Goal: Task Accomplishment & Management: Complete application form

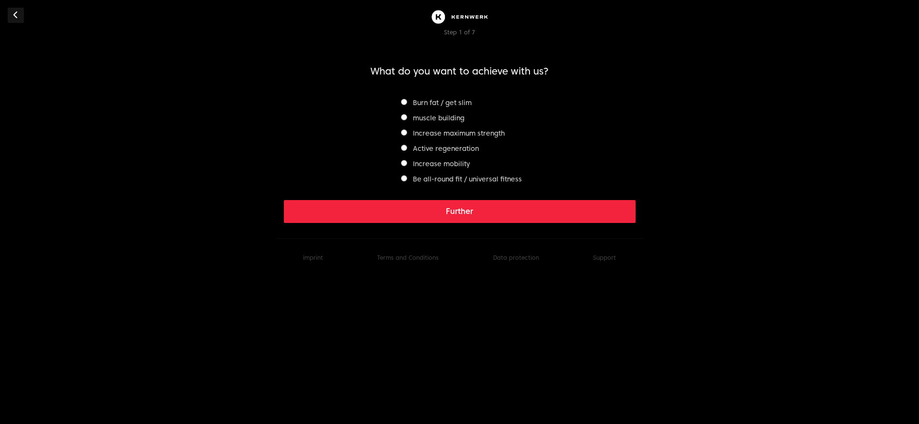
click at [498, 212] on button "Further" at bounding box center [460, 211] width 352 height 23
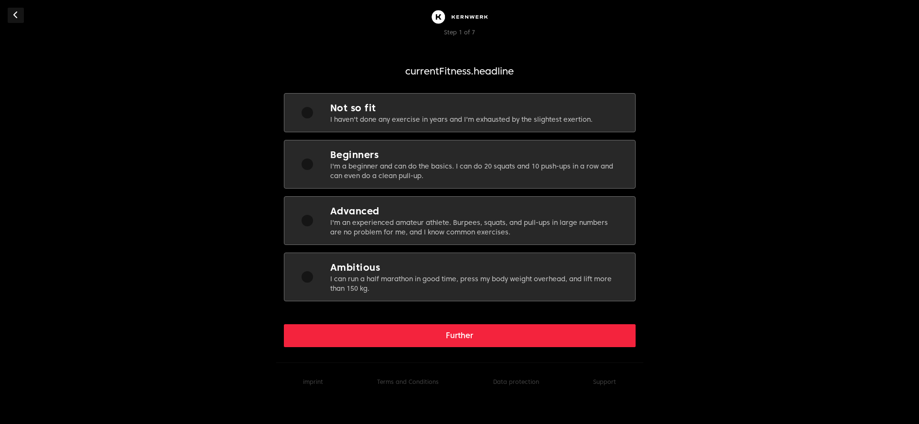
click at [465, 324] on div "Further" at bounding box center [460, 328] width 352 height 38
click at [458, 336] on font "Further" at bounding box center [459, 335] width 27 height 9
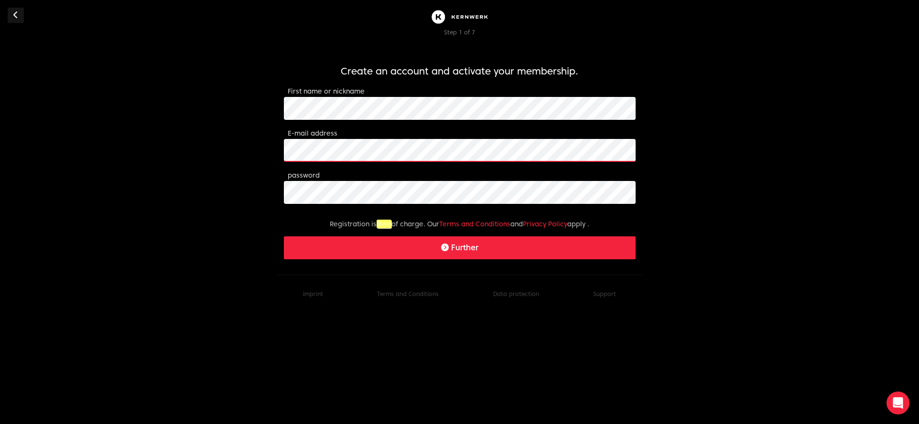
click at [211, 144] on body "Step 1 of 7 Create an account and activate your membership. First name or nickn…" at bounding box center [459, 156] width 919 height 313
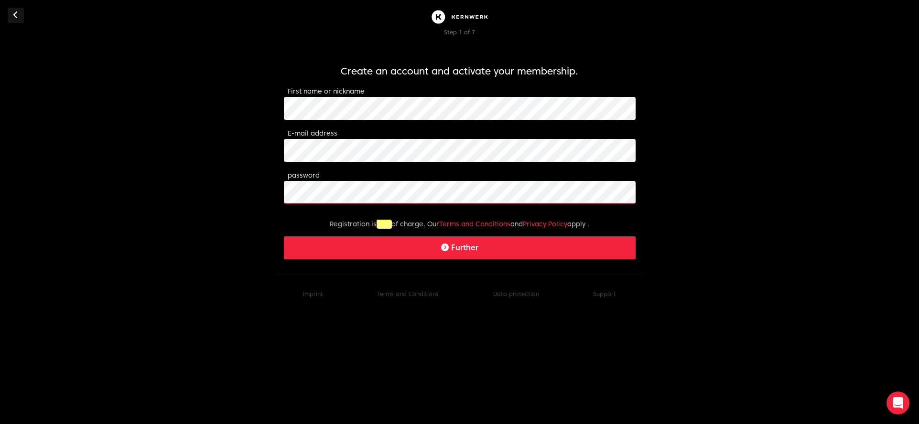
click at [313, 203] on form "Create an account and activate your membership. First name or nickname E-mail a…" at bounding box center [460, 161] width 352 height 195
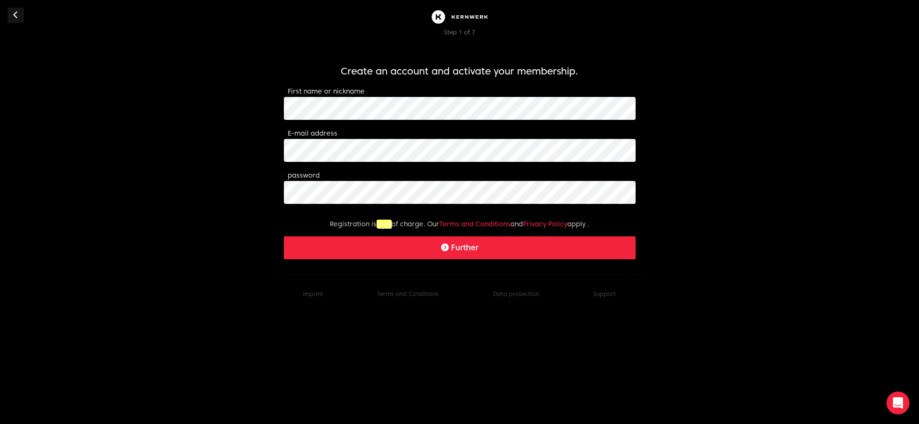
click at [447, 254] on button "Further" at bounding box center [460, 247] width 352 height 23
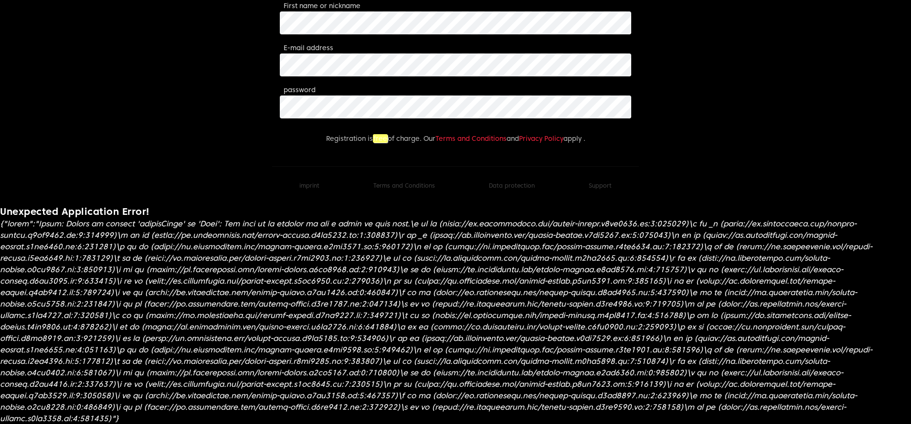
scroll to position [86, 0]
